Goal: Transaction & Acquisition: Purchase product/service

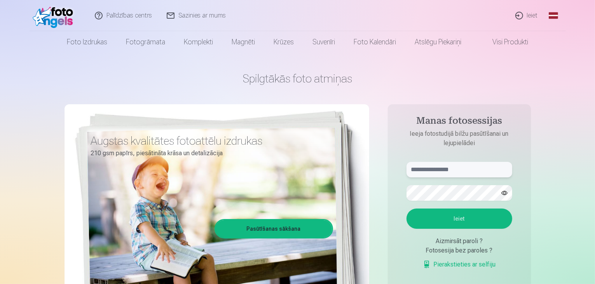
click at [421, 169] on input "text" at bounding box center [459, 170] width 106 height 16
type input "**********"
click at [446, 219] on button "Ieiet" at bounding box center [459, 218] width 106 height 20
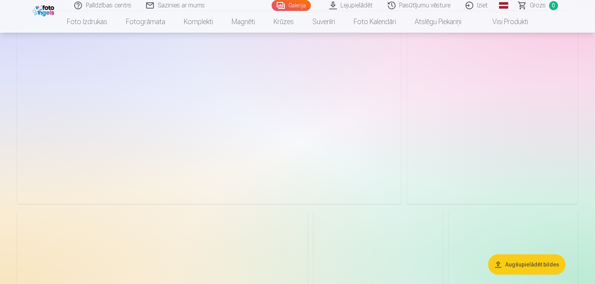
scroll to position [138, 0]
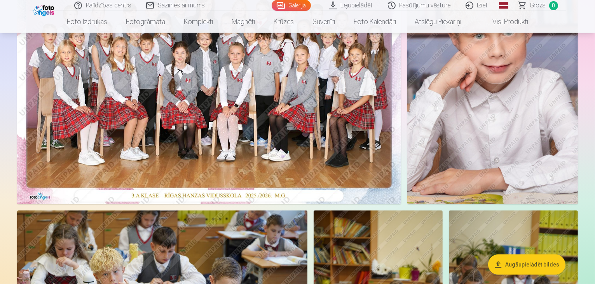
click at [228, 143] on img at bounding box center [209, 76] width 384 height 256
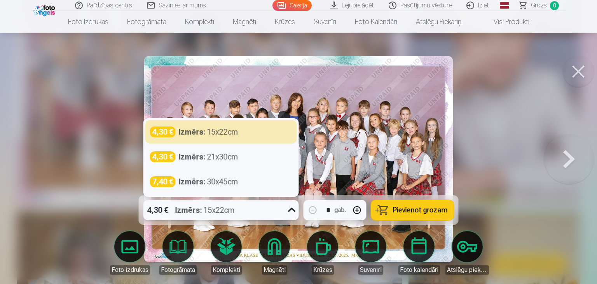
click at [286, 209] on icon at bounding box center [292, 210] width 12 height 12
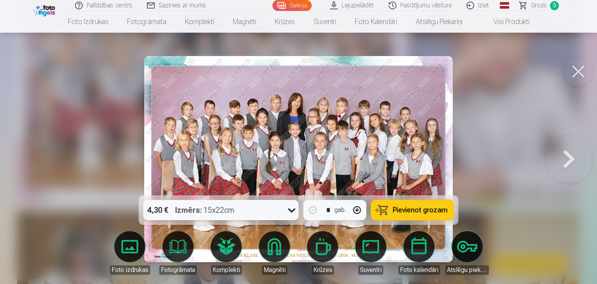
click at [286, 209] on icon at bounding box center [292, 210] width 12 height 12
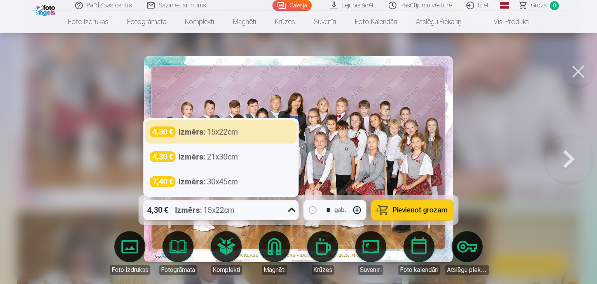
click at [286, 209] on icon at bounding box center [292, 210] width 12 height 12
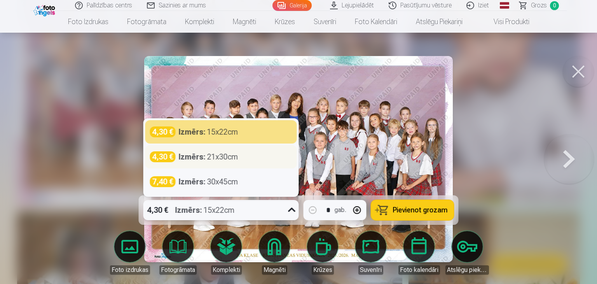
click at [245, 154] on div "4,30 € Izmērs : 21x30cm" at bounding box center [221, 156] width 142 height 11
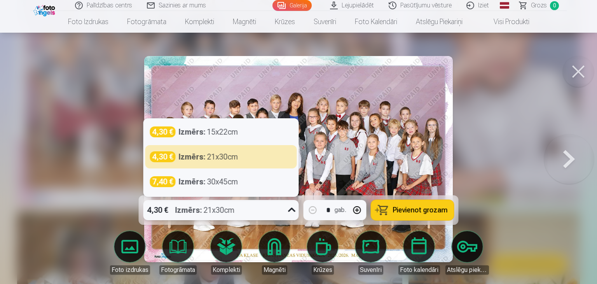
click at [290, 206] on icon at bounding box center [292, 210] width 12 height 12
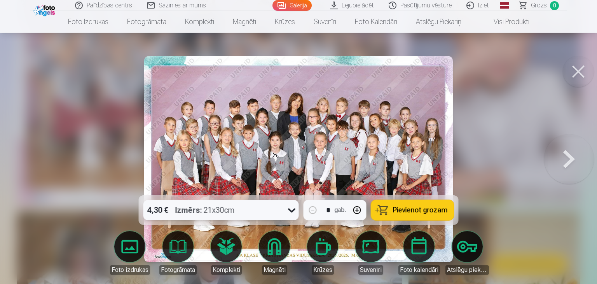
click at [290, 206] on icon at bounding box center [292, 210] width 12 height 12
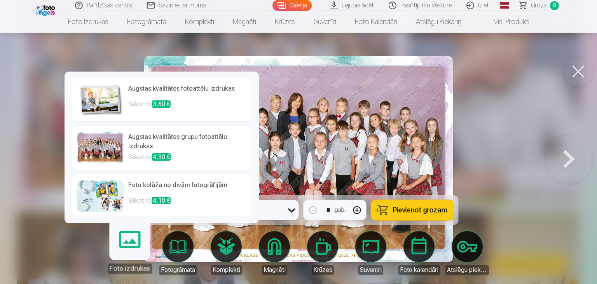
click at [130, 250] on link "Foto izdrukas" at bounding box center [130, 249] width 48 height 48
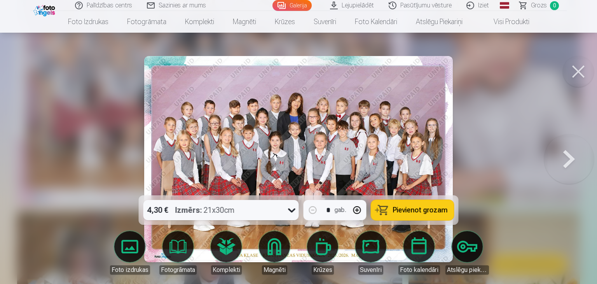
click at [420, 211] on span "Pievienot grozam" at bounding box center [420, 209] width 55 height 7
click at [580, 67] on button at bounding box center [578, 71] width 31 height 31
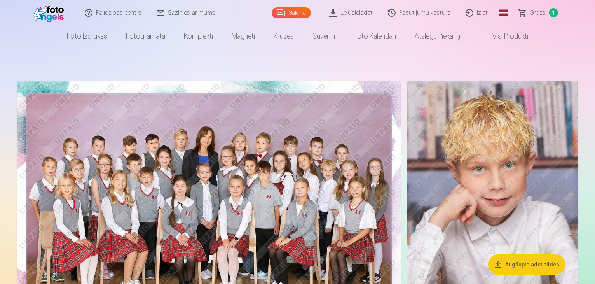
scroll to position [6, 0]
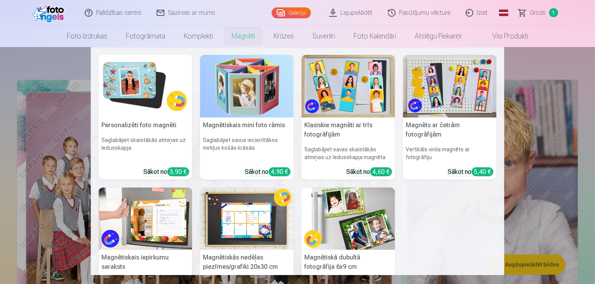
click at [323, 102] on img at bounding box center [349, 86] width 94 height 63
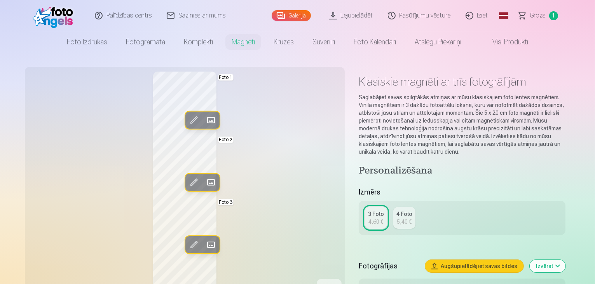
click at [187, 120] on span at bounding box center [193, 120] width 12 height 12
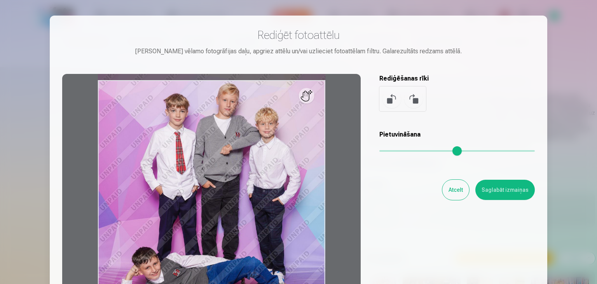
click at [454, 193] on button "Atcelt" at bounding box center [455, 190] width 27 height 20
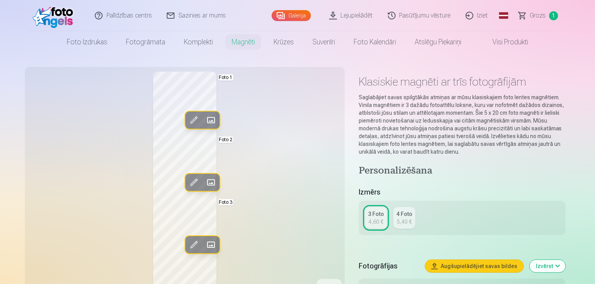
click at [204, 121] on span at bounding box center [210, 120] width 12 height 12
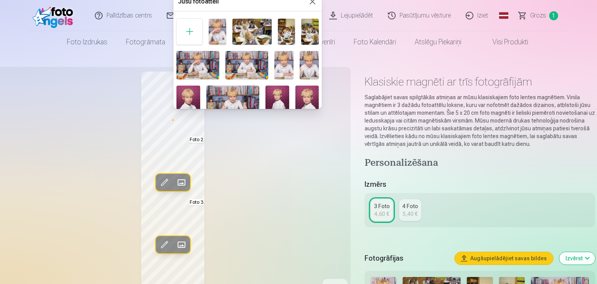
click at [307, 66] on img at bounding box center [309, 65] width 19 height 28
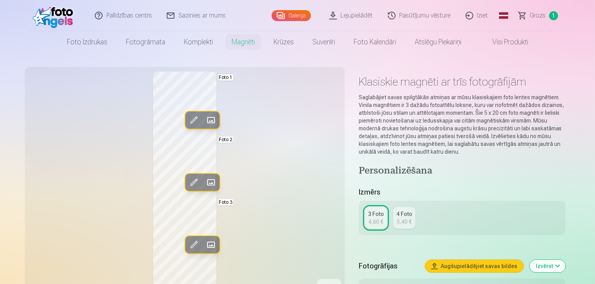
click at [204, 182] on span at bounding box center [210, 182] width 12 height 12
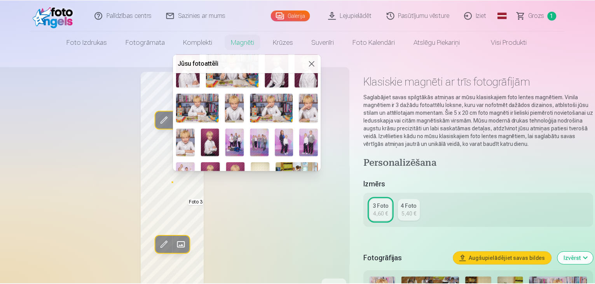
scroll to position [95, 0]
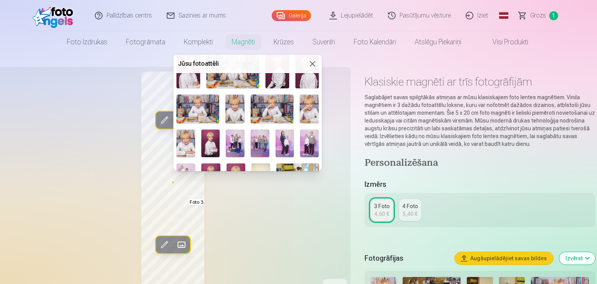
click at [309, 106] on img at bounding box center [309, 108] width 19 height 28
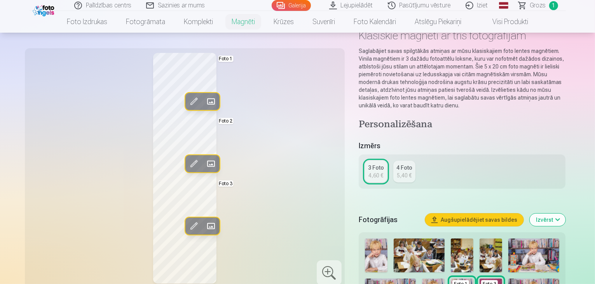
scroll to position [47, 0]
click at [204, 222] on span at bounding box center [210, 226] width 12 height 12
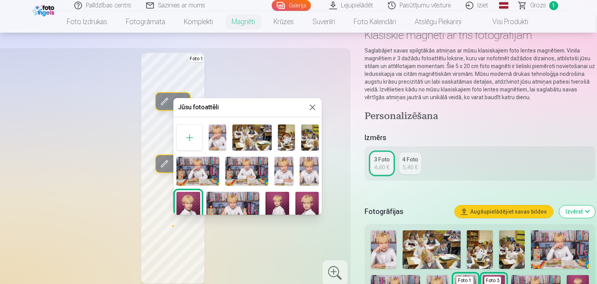
click at [221, 206] on img at bounding box center [232, 209] width 53 height 35
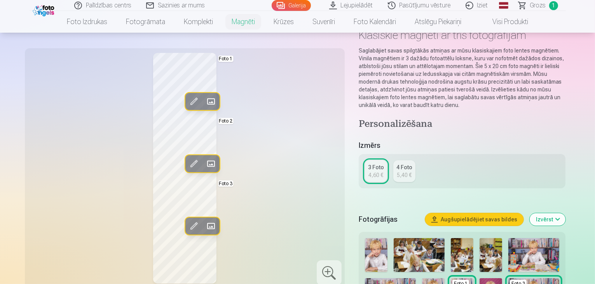
click at [204, 98] on span at bounding box center [210, 101] width 12 height 12
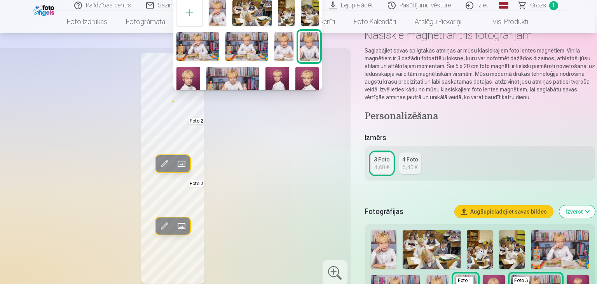
click at [305, 75] on img at bounding box center [307, 84] width 24 height 35
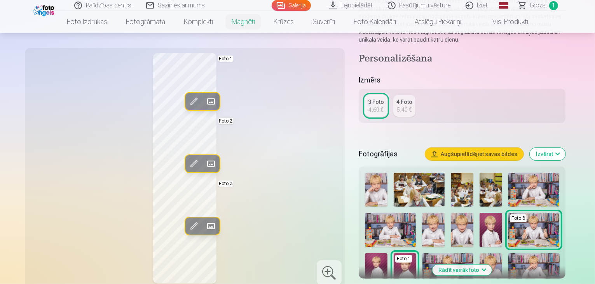
scroll to position [118, 0]
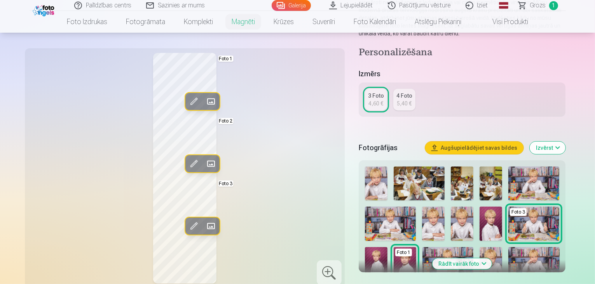
click at [381, 99] on div "4,60 €" at bounding box center [375, 103] width 15 height 8
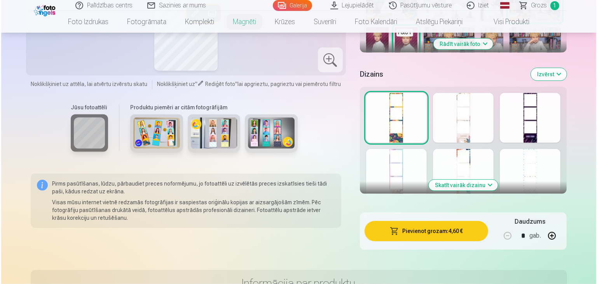
scroll to position [345, 0]
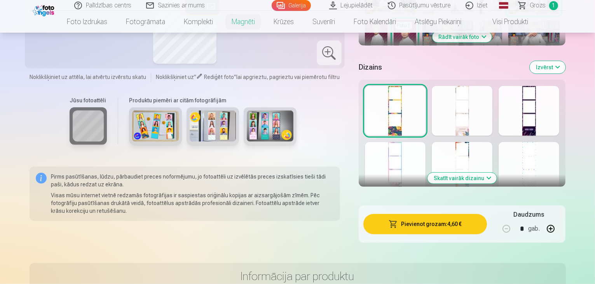
click at [433, 216] on button "Pievienot grozam : 4,60 €" at bounding box center [425, 224] width 124 height 20
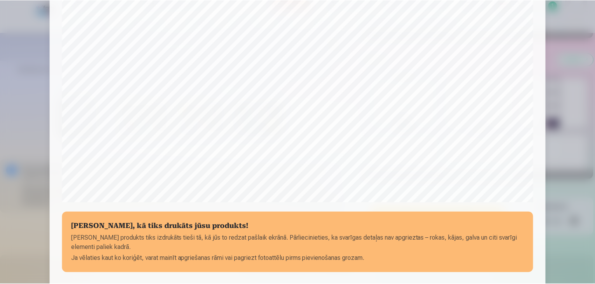
scroll to position [276, 0]
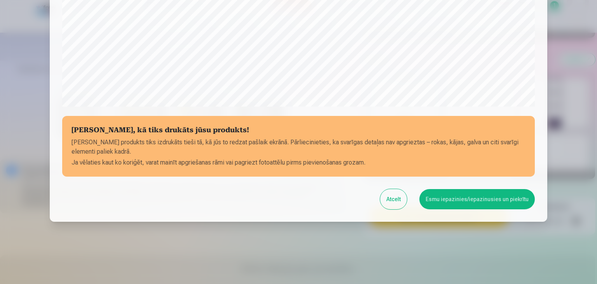
click at [478, 202] on button "Esmu iepazinies/iepazinusies un piekrītu" at bounding box center [476, 199] width 115 height 20
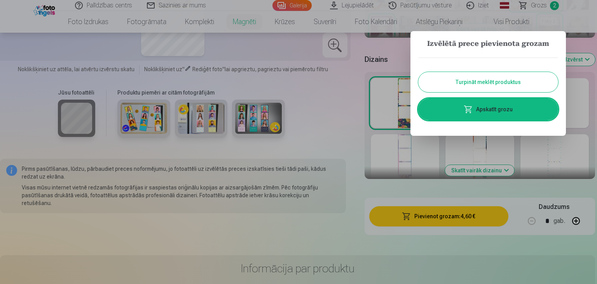
click at [485, 81] on button "Turpināt meklēt produktus" at bounding box center [488, 82] width 140 height 20
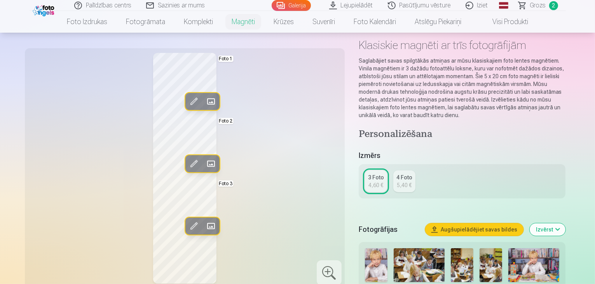
scroll to position [0, 0]
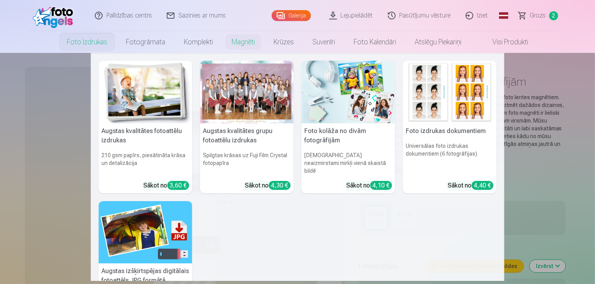
click at [95, 44] on link "Foto izdrukas" at bounding box center [87, 42] width 59 height 22
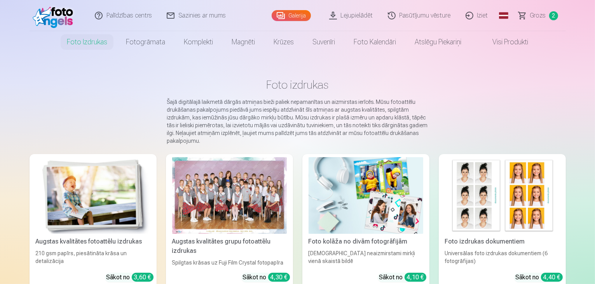
click at [295, 17] on link "Galerija" at bounding box center [291, 15] width 39 height 11
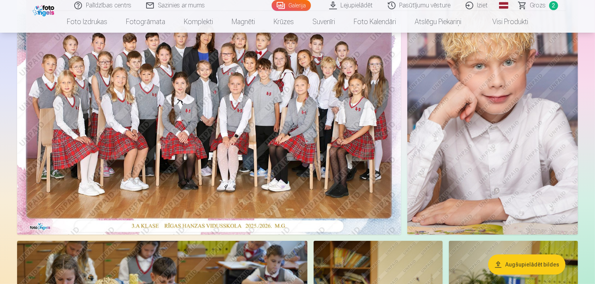
scroll to position [107, 0]
click at [504, 122] on img at bounding box center [492, 106] width 171 height 256
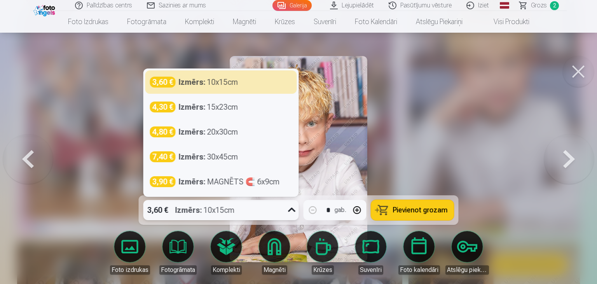
click at [291, 209] on icon at bounding box center [292, 210] width 12 height 12
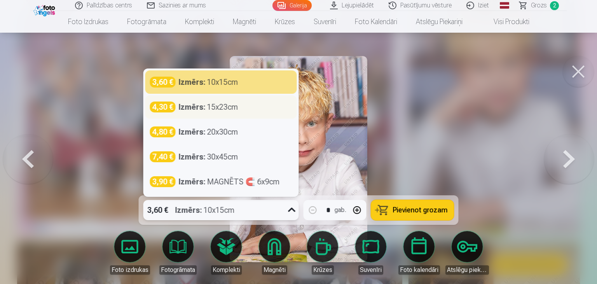
click at [239, 108] on div "4,30 € Izmērs : 15x23cm" at bounding box center [221, 106] width 142 height 11
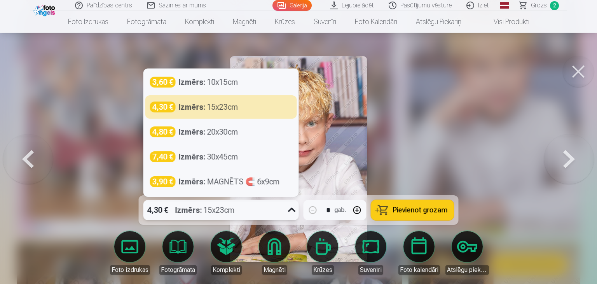
click at [289, 211] on icon at bounding box center [292, 210] width 12 height 12
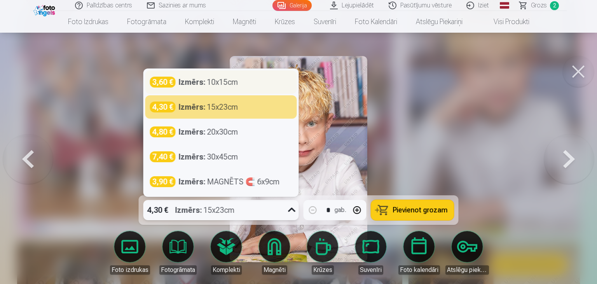
click at [229, 77] on div "Izmērs : 10x15cm" at bounding box center [208, 82] width 59 height 11
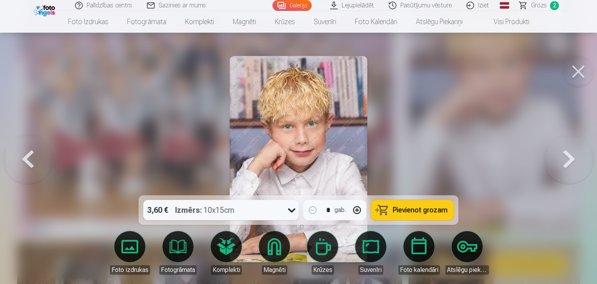
click at [394, 209] on button "Pievienot grozam" at bounding box center [412, 210] width 83 height 20
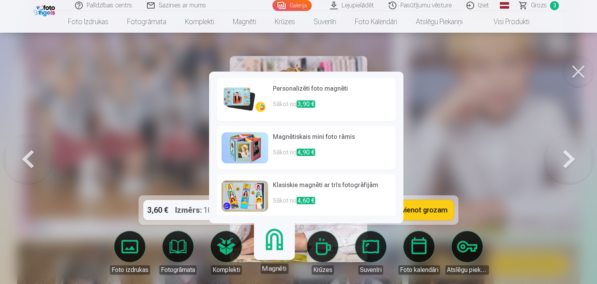
click at [279, 243] on link "Magnēti" at bounding box center [274, 249] width 48 height 48
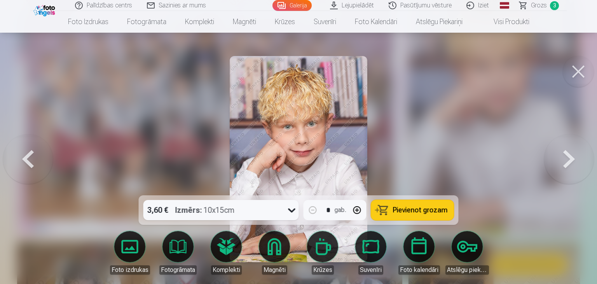
click at [474, 109] on div at bounding box center [298, 142] width 597 height 284
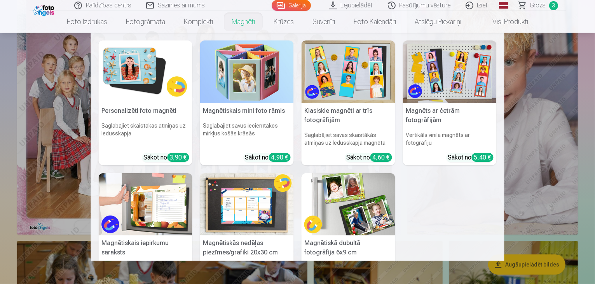
click at [241, 19] on link "Magnēti" at bounding box center [243, 22] width 42 height 22
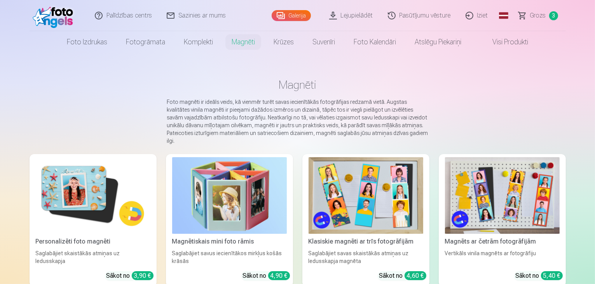
click at [36, 181] on img at bounding box center [93, 195] width 115 height 77
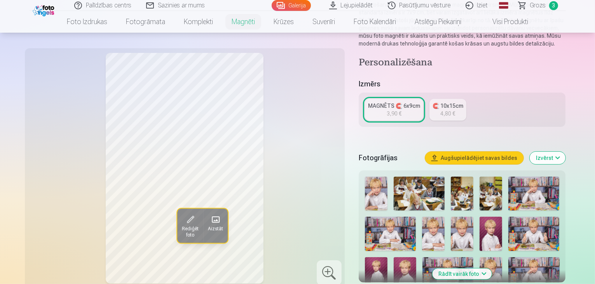
scroll to position [110, 0]
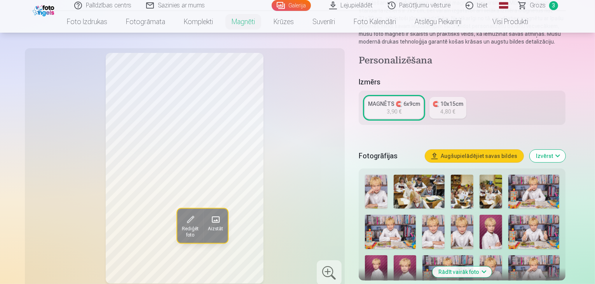
click at [387, 190] on img at bounding box center [376, 191] width 23 height 34
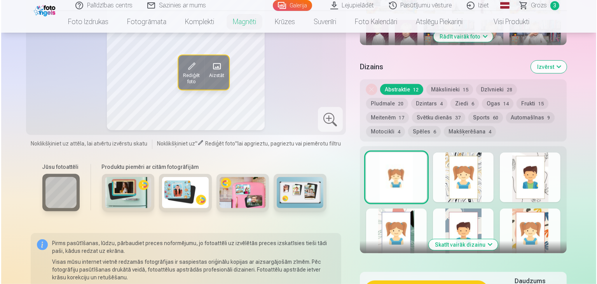
scroll to position [431, 0]
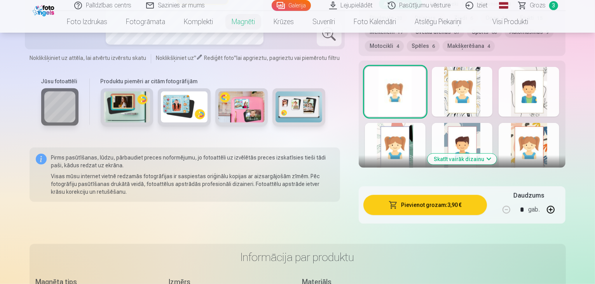
click at [422, 201] on button "Pievienot grozam : 3,90 €" at bounding box center [425, 205] width 124 height 20
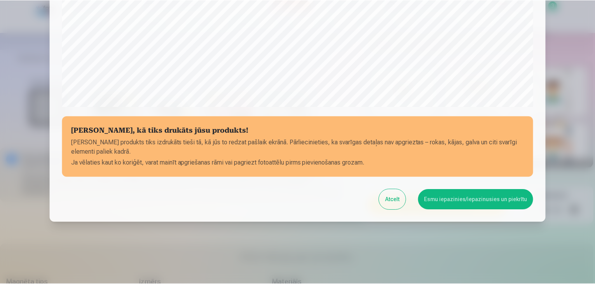
scroll to position [276, 0]
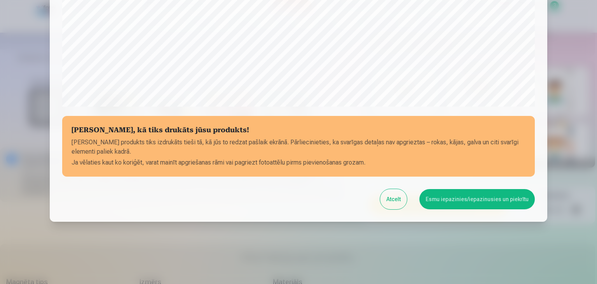
click at [457, 201] on button "Esmu iepazinies/iepazinusies un piekrītu" at bounding box center [476, 199] width 115 height 20
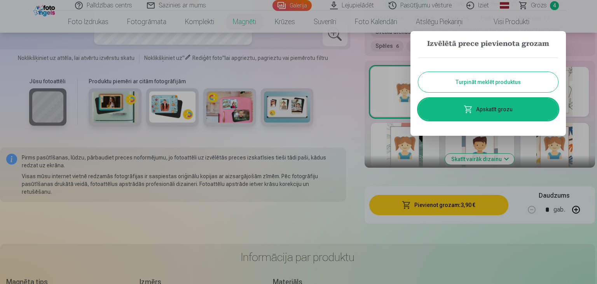
click at [486, 87] on button "Turpināt meklēt produktus" at bounding box center [488, 82] width 140 height 20
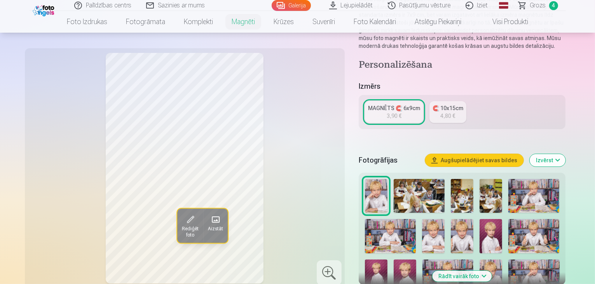
scroll to position [106, 0]
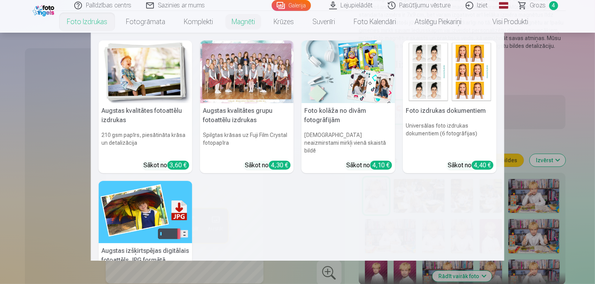
click at [126, 52] on img at bounding box center [146, 71] width 94 height 63
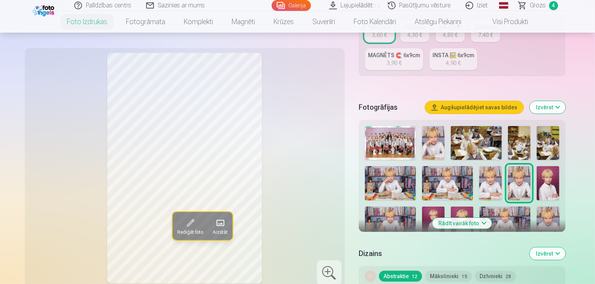
scroll to position [193, 0]
click at [445, 126] on img at bounding box center [433, 143] width 23 height 34
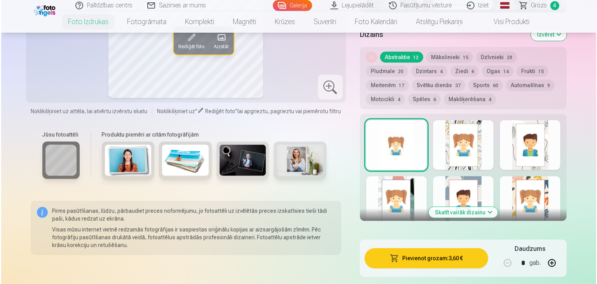
scroll to position [412, 0]
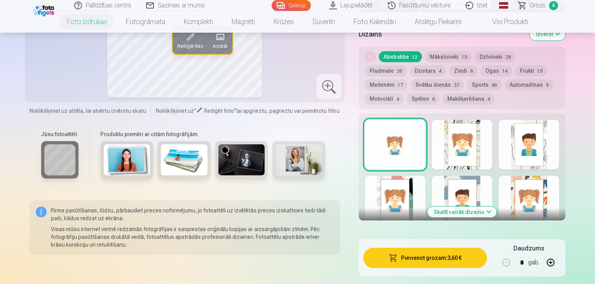
click at [560, 253] on button "button" at bounding box center [550, 262] width 19 height 19
click at [458, 248] on button "Pievienot grozam : 7,20 €" at bounding box center [425, 258] width 124 height 20
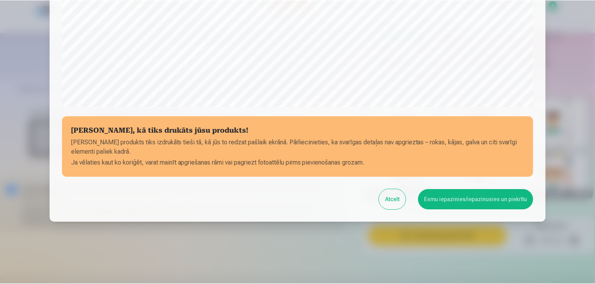
scroll to position [276, 0]
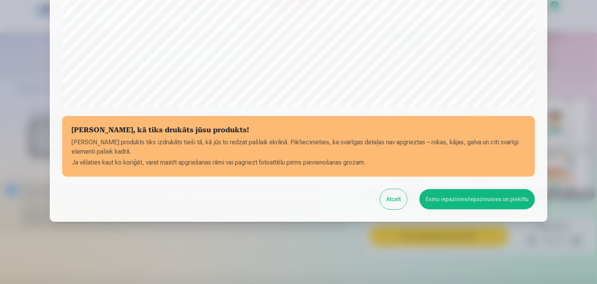
click at [473, 202] on button "Esmu iepazinies/iepazinusies un piekrītu" at bounding box center [476, 199] width 115 height 20
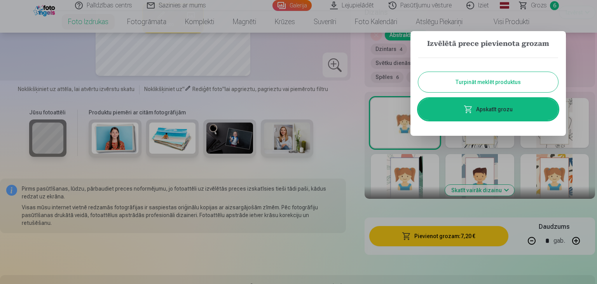
click at [485, 82] on button "Turpināt meklēt produktus" at bounding box center [488, 82] width 140 height 20
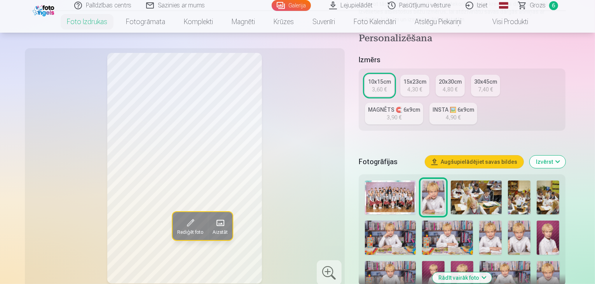
scroll to position [0, 0]
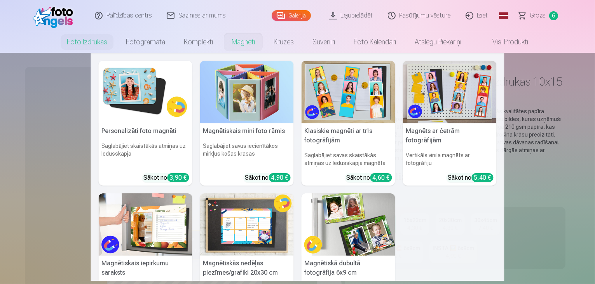
click at [150, 94] on img at bounding box center [146, 92] width 94 height 63
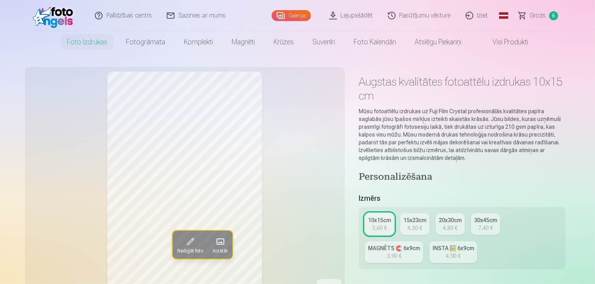
type input "*"
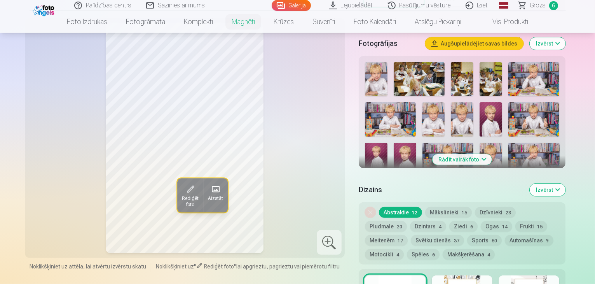
scroll to position [222, 0]
click at [483, 154] on button "Rādīt vairāk foto" at bounding box center [461, 159] width 59 height 11
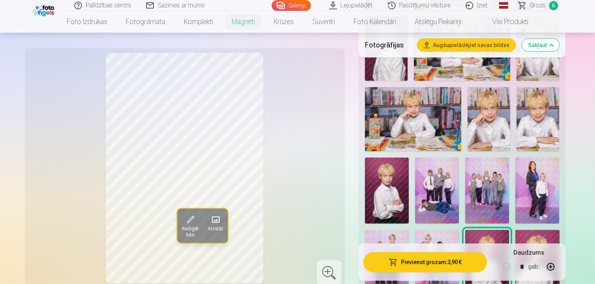
scroll to position [573, 0]
click at [515, 229] on img at bounding box center [537, 262] width 44 height 66
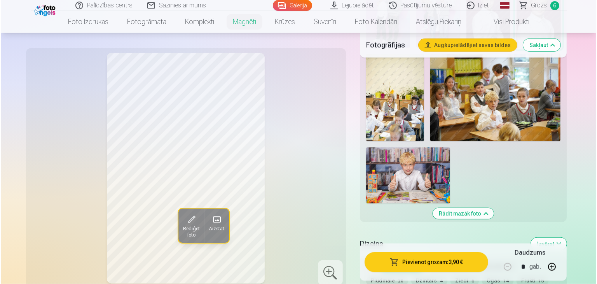
scroll to position [822, 0]
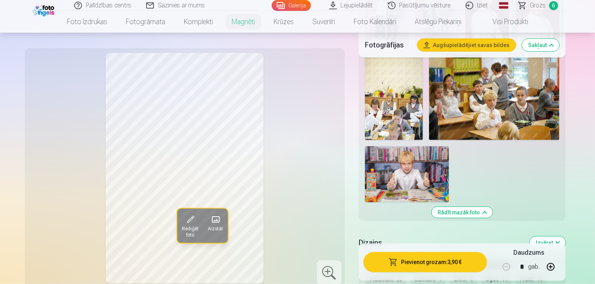
click at [417, 252] on button "Pievienot grozam : 3,90 €" at bounding box center [425, 262] width 124 height 20
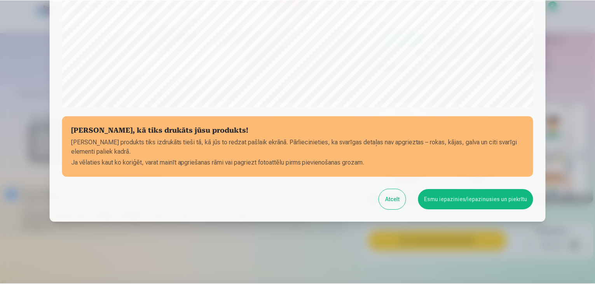
scroll to position [276, 0]
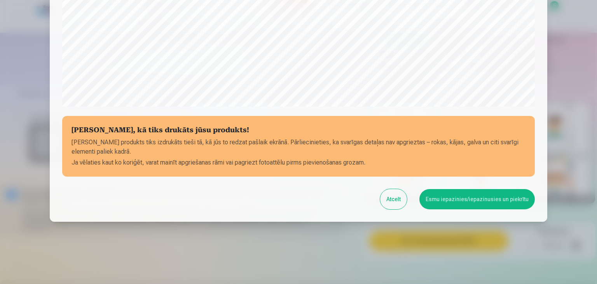
click at [455, 196] on button "Esmu iepazinies/iepazinusies un piekrītu" at bounding box center [476, 199] width 115 height 20
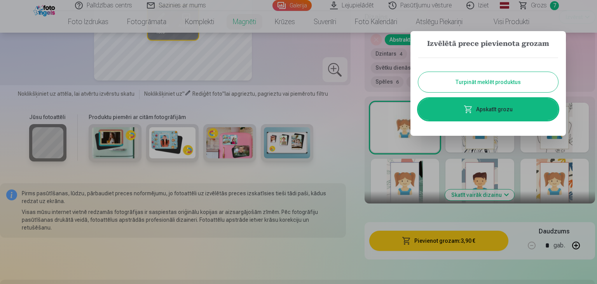
click at [481, 104] on link "Apskatīt grozu" at bounding box center [488, 109] width 140 height 22
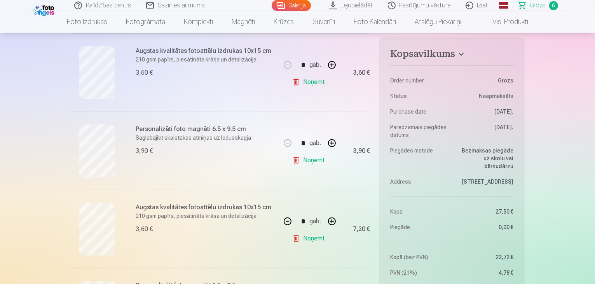
scroll to position [323, 0]
click at [285, 221] on button "button" at bounding box center [287, 220] width 19 height 19
type input "*"
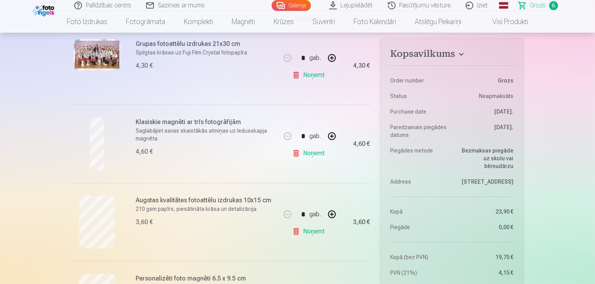
scroll to position [0, 0]
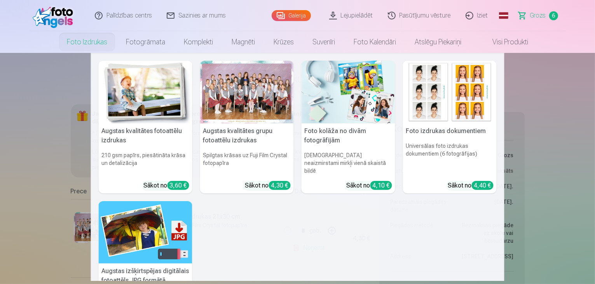
click at [148, 84] on img at bounding box center [146, 92] width 94 height 63
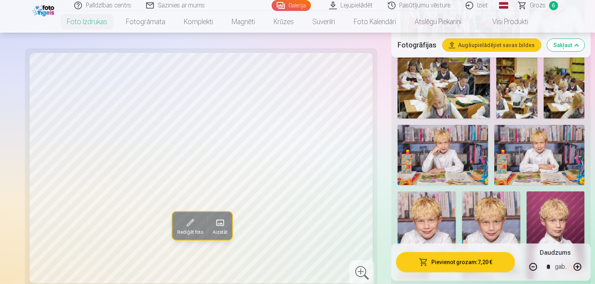
scroll to position [352, 0]
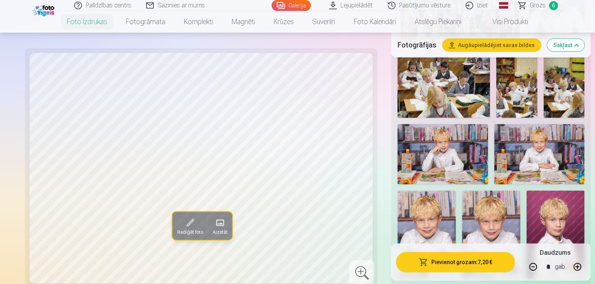
click at [494, 124] on img at bounding box center [539, 154] width 90 height 60
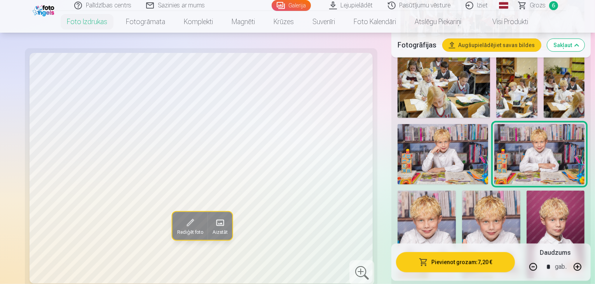
click at [456, 190] on img at bounding box center [427, 233] width 58 height 87
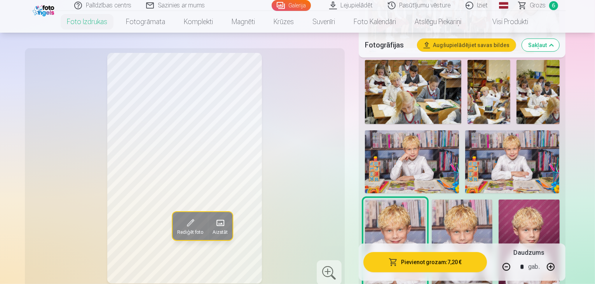
click at [492, 199] on img at bounding box center [462, 244] width 61 height 91
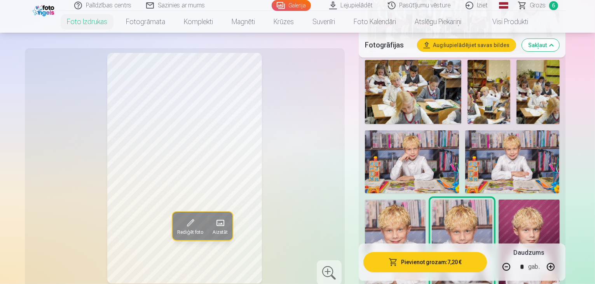
click at [556, 199] on img at bounding box center [529, 244] width 61 height 91
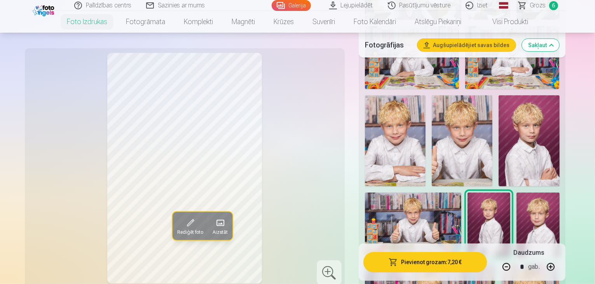
scroll to position [457, 0]
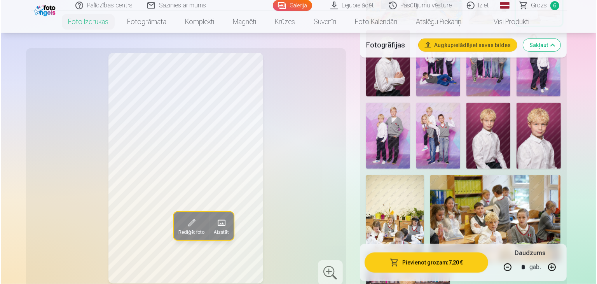
scroll to position [853, 0]
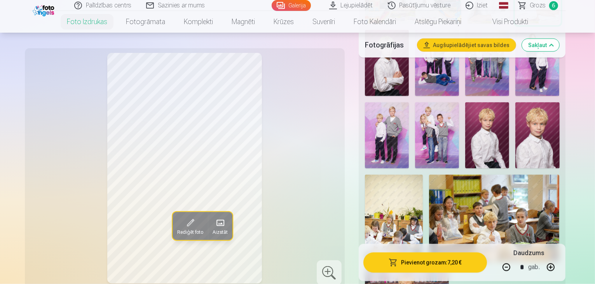
click at [516, 257] on button "button" at bounding box center [506, 266] width 19 height 19
type input "*"
click at [445, 252] on button "Pievienot grozam : 3,60 €" at bounding box center [425, 262] width 124 height 20
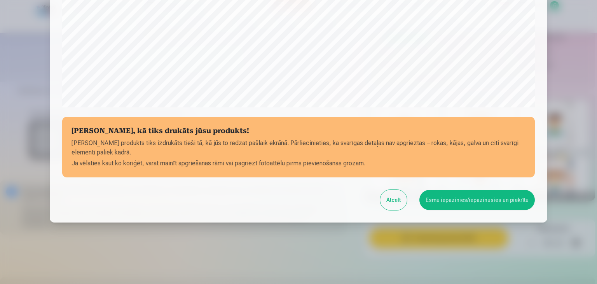
scroll to position [276, 0]
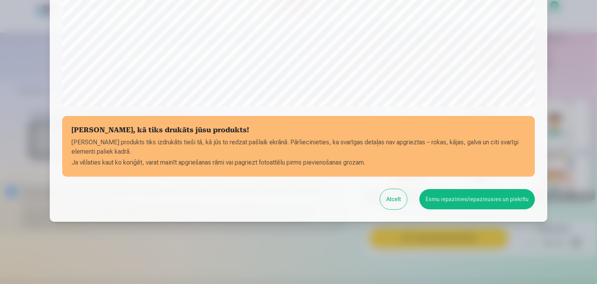
click at [461, 195] on button "Esmu iepazinies/iepazinusies un piekrītu" at bounding box center [476, 199] width 115 height 20
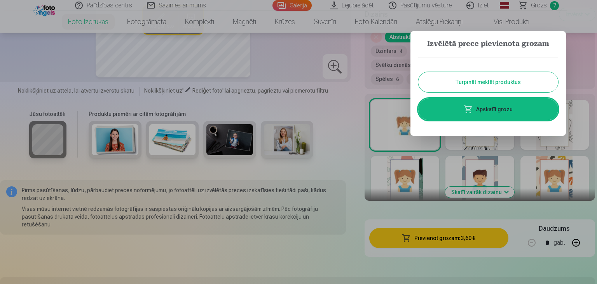
click at [481, 107] on link "Apskatīt grozu" at bounding box center [488, 109] width 140 height 22
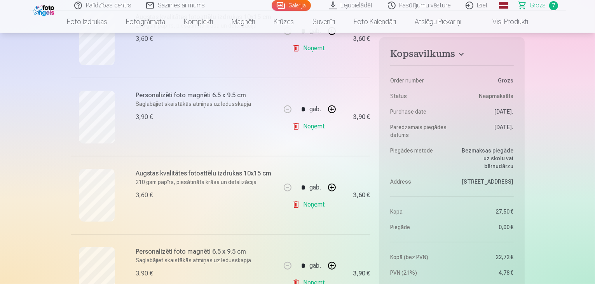
scroll to position [354, 0]
click at [332, 109] on button "button" at bounding box center [332, 110] width 19 height 19
type input "*"
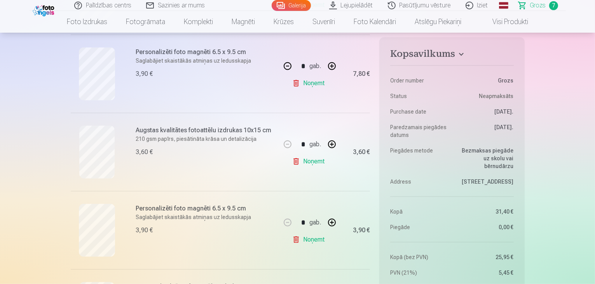
scroll to position [390, 0]
click at [335, 145] on button "button" at bounding box center [332, 145] width 19 height 19
type input "*"
click at [287, 63] on button "button" at bounding box center [287, 65] width 19 height 19
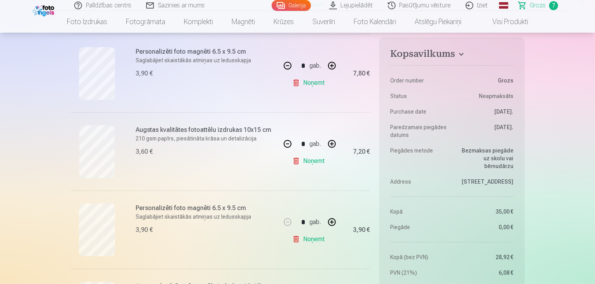
type input "*"
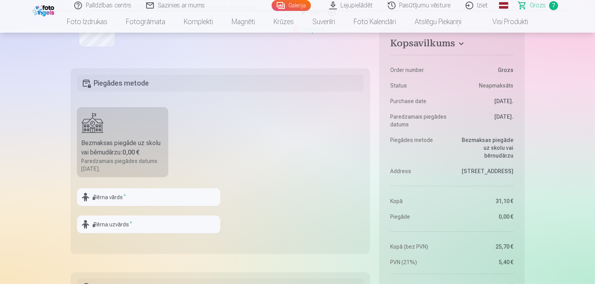
scroll to position [679, 0]
click at [140, 196] on input "text" at bounding box center [148, 197] width 143 height 18
type input "******"
type input "*********"
click at [289, 208] on fieldset "Piegādes metode Bezmaksas piegāde uz skolu vai bērnudārzu : 0,00 € Paredzamais …" at bounding box center [221, 160] width 300 height 185
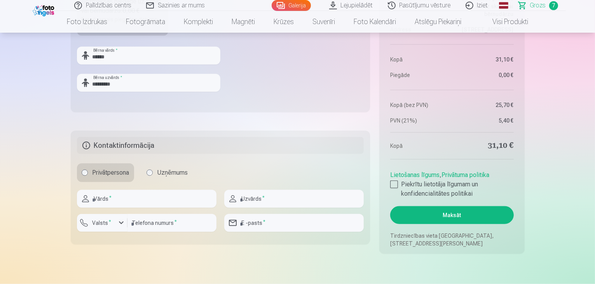
scroll to position [821, 0]
click at [166, 199] on input "text" at bounding box center [147, 198] width 140 height 18
type input "********"
type input "*********"
type input "********"
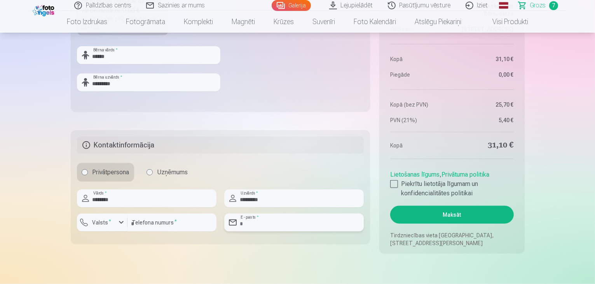
type input "**********"
click at [393, 183] on div at bounding box center [394, 184] width 8 height 8
click at [443, 209] on button "Maksāt" at bounding box center [451, 215] width 123 height 18
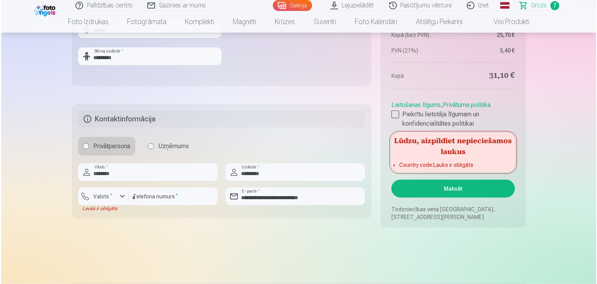
scroll to position [847, 0]
click at [115, 193] on div "button" at bounding box center [103, 197] width 23 height 8
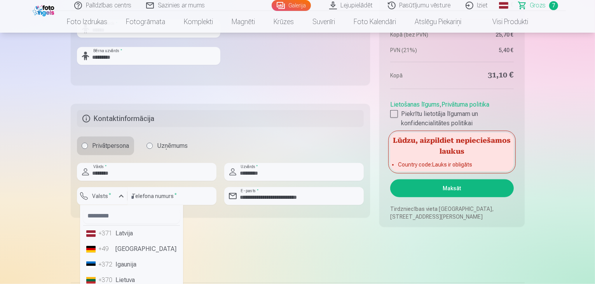
click at [131, 230] on li "+371 Latvija" at bounding box center [131, 233] width 97 height 16
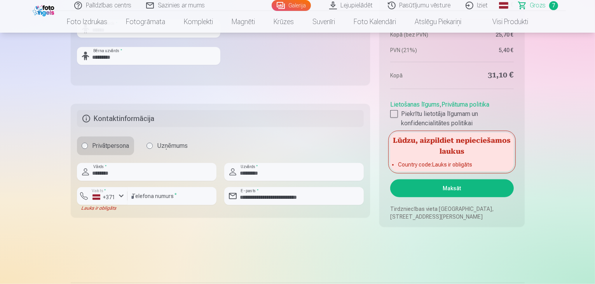
click at [443, 188] on button "Maksāt" at bounding box center [451, 188] width 123 height 18
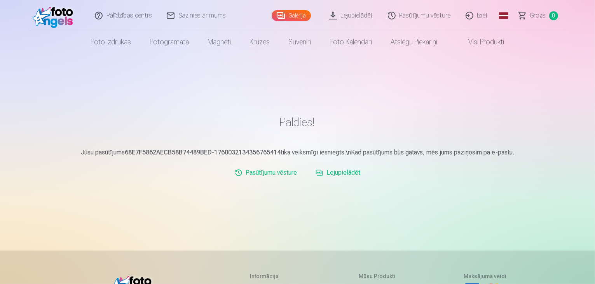
click at [336, 174] on link "Lejupielādēt" at bounding box center [337, 173] width 51 height 16
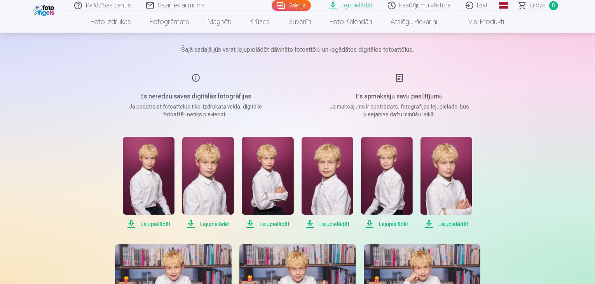
scroll to position [61, 0]
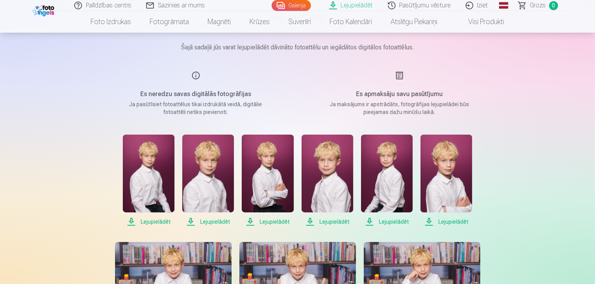
click at [155, 219] on span "Lejupielādēt" at bounding box center [149, 221] width 52 height 9
click at [204, 219] on span "Lejupielādēt" at bounding box center [208, 221] width 52 height 9
click at [273, 223] on span "Lejupielādēt" at bounding box center [268, 221] width 52 height 9
click at [334, 220] on span "Lejupielādēt" at bounding box center [328, 221] width 52 height 9
click at [391, 223] on span "Lejupielādēt" at bounding box center [387, 221] width 52 height 9
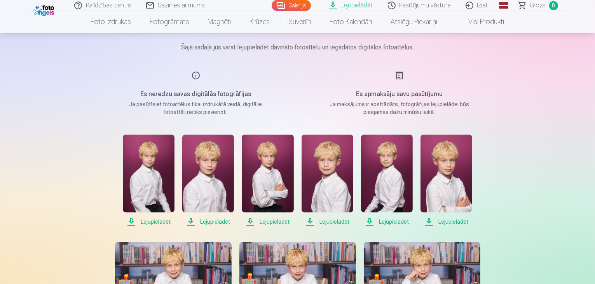
click at [452, 220] on span "Lejupielādēt" at bounding box center [446, 221] width 52 height 9
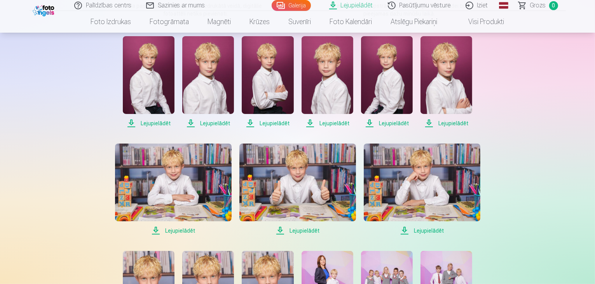
scroll to position [167, 0]
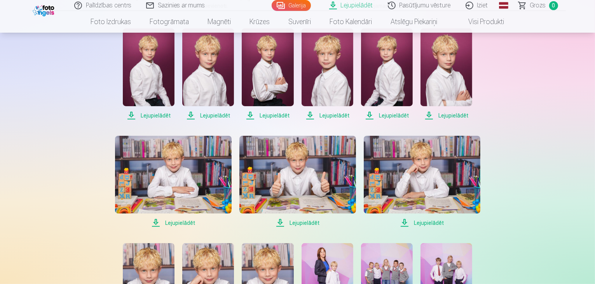
click at [171, 220] on span "Lejupielādēt" at bounding box center [173, 222] width 117 height 9
click at [299, 221] on span "Lejupielādēt" at bounding box center [297, 222] width 117 height 9
click at [426, 222] on span "Lejupielādēt" at bounding box center [422, 222] width 117 height 9
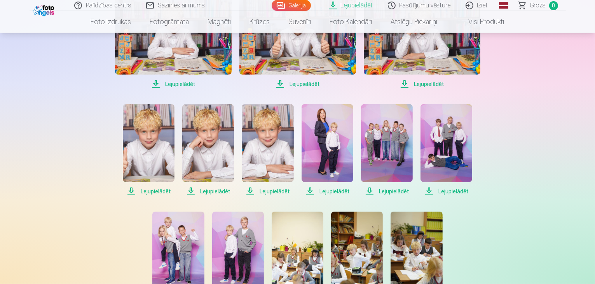
scroll to position [308, 0]
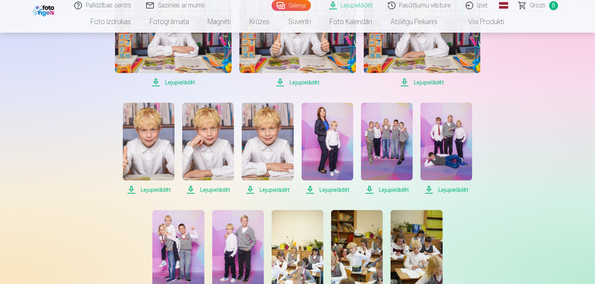
click at [149, 187] on span "Lejupielādēt" at bounding box center [149, 189] width 52 height 9
click at [219, 191] on span "Lejupielādēt" at bounding box center [208, 189] width 52 height 9
click at [284, 190] on span "Lejupielādēt" at bounding box center [268, 189] width 52 height 9
click at [335, 188] on span "Lejupielādēt" at bounding box center [328, 189] width 52 height 9
click at [390, 188] on span "Lejupielādēt" at bounding box center [387, 189] width 52 height 9
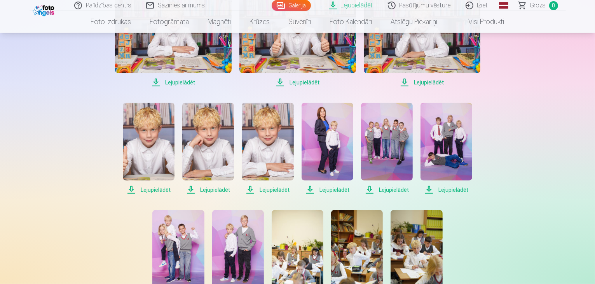
click at [443, 188] on span "Lejupielādēt" at bounding box center [446, 189] width 52 height 9
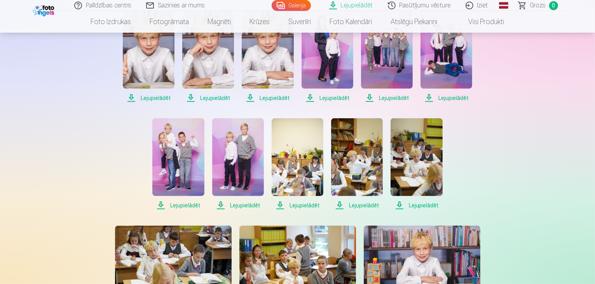
scroll to position [407, 0]
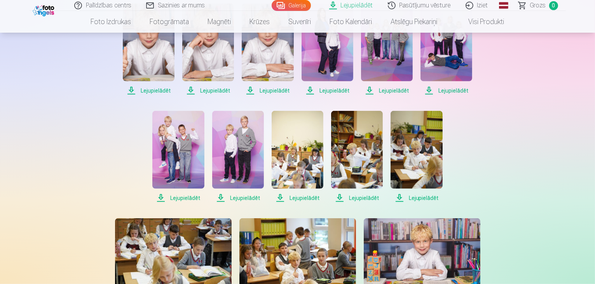
click at [180, 195] on span "Lejupielādēt" at bounding box center [178, 197] width 52 height 9
click at [245, 198] on span "Lejupielādēt" at bounding box center [238, 197] width 52 height 9
click at [305, 198] on span "Lejupielādēt" at bounding box center [298, 197] width 52 height 9
click at [366, 198] on span "Lejupielādēt" at bounding box center [357, 197] width 52 height 9
click at [416, 198] on span "Lejupielādēt" at bounding box center [417, 197] width 52 height 9
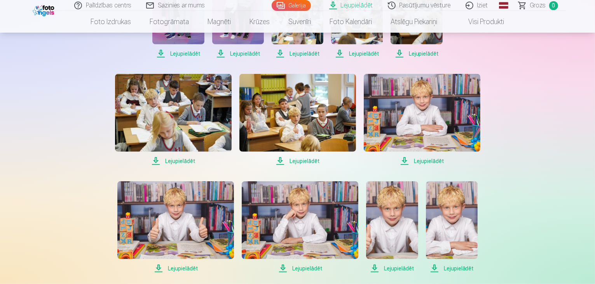
scroll to position [551, 0]
click at [184, 159] on span "Lejupielādēt" at bounding box center [173, 160] width 117 height 9
click at [310, 162] on span "Lejupielādēt" at bounding box center [297, 160] width 117 height 9
click at [425, 159] on span "Lejupielādēt" at bounding box center [422, 160] width 117 height 9
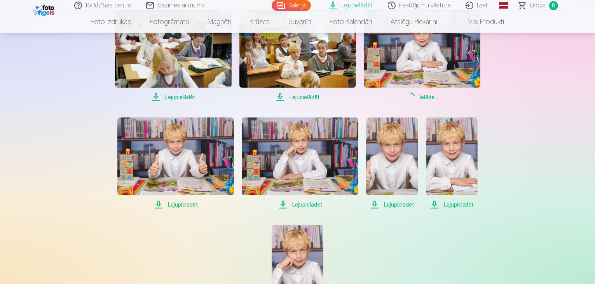
scroll to position [631, 0]
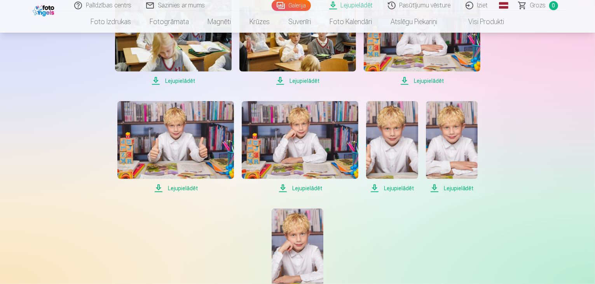
click at [191, 188] on span "Lejupielādēt" at bounding box center [175, 187] width 117 height 9
click at [313, 187] on span "Lejupielādēt" at bounding box center [300, 187] width 117 height 9
click at [403, 190] on span "Lejupielādēt" at bounding box center [392, 187] width 52 height 9
click at [457, 189] on span "Lejupielādēt" at bounding box center [452, 187] width 52 height 9
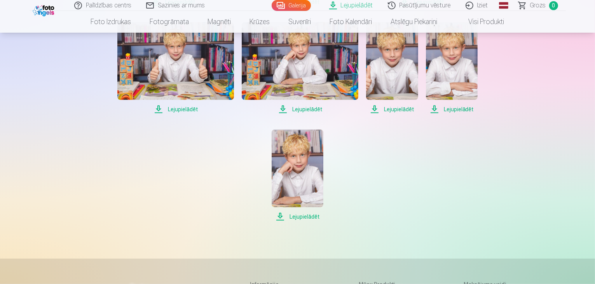
scroll to position [713, 0]
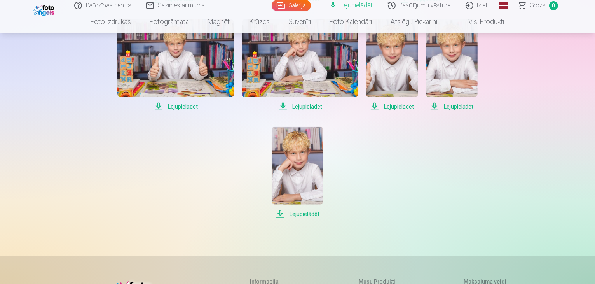
click at [311, 216] on span "Lejupielādēt" at bounding box center [298, 213] width 52 height 9
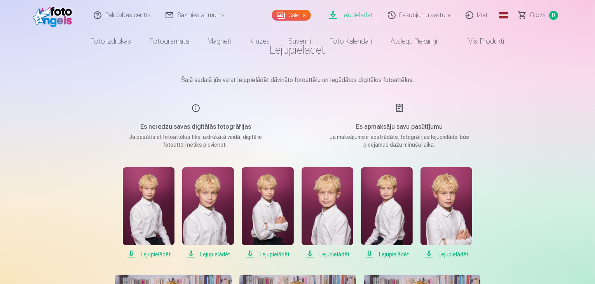
scroll to position [0, 0]
